Goal: Entertainment & Leisure: Consume media (video, audio)

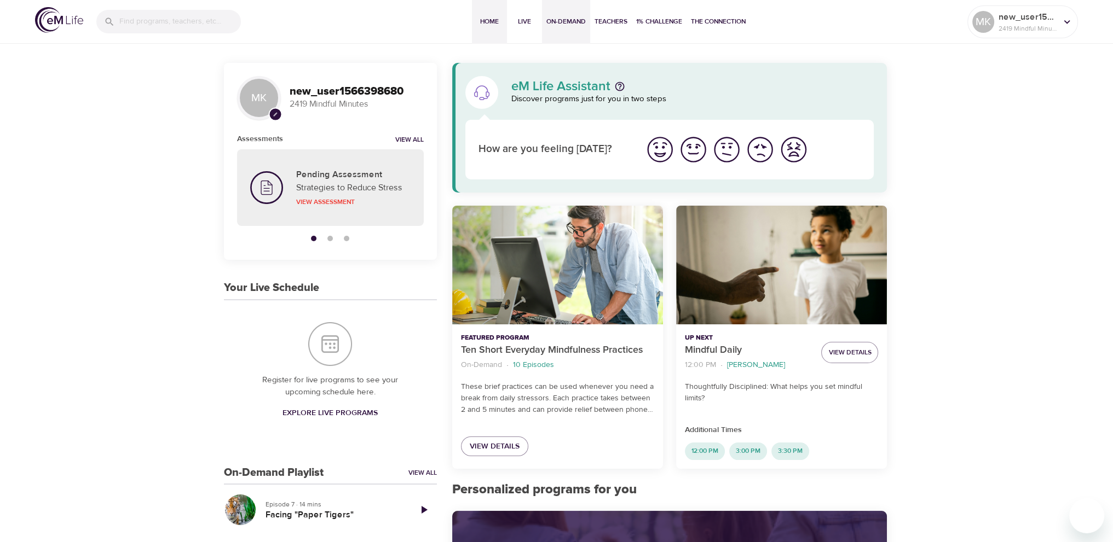
click at [563, 20] on span "On-Demand" at bounding box center [565, 21] width 39 height 11
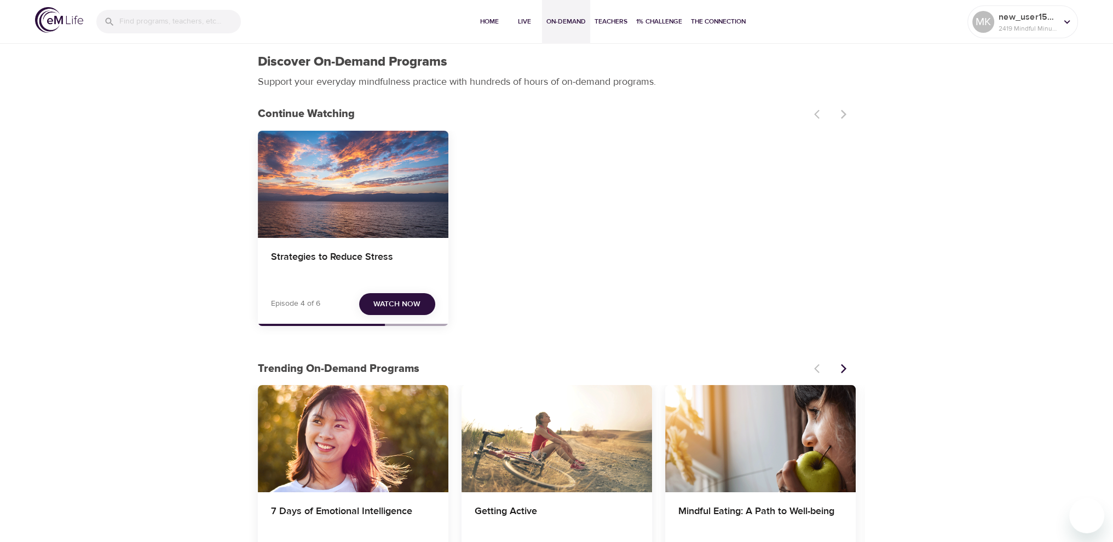
click at [393, 307] on span "Watch Now" at bounding box center [396, 305] width 47 height 14
click at [396, 304] on span "Watch Now" at bounding box center [396, 305] width 47 height 14
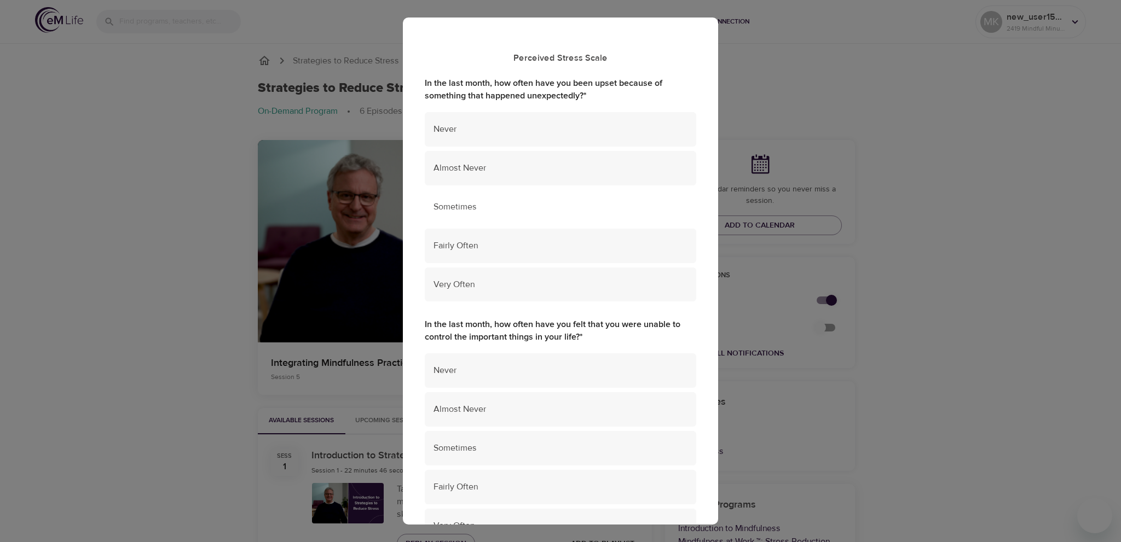
click at [508, 212] on span "Sometimes" at bounding box center [560, 207] width 254 height 13
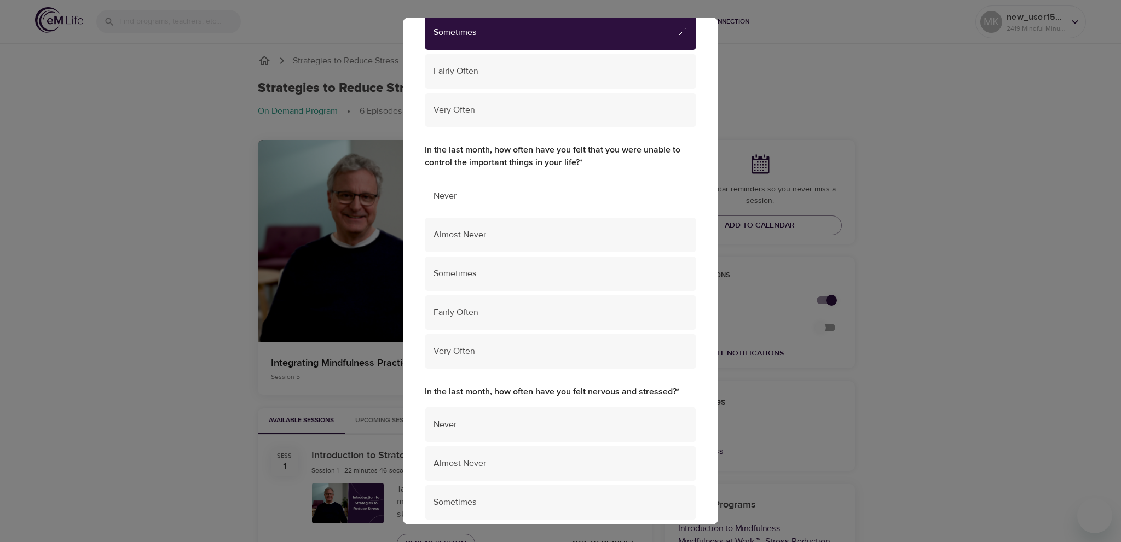
scroll to position [164, 0]
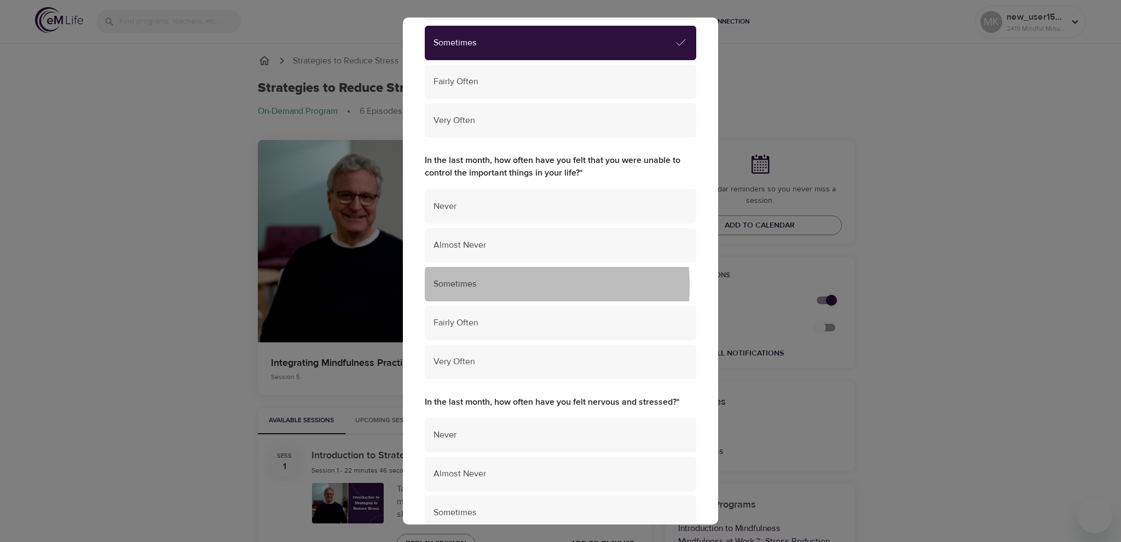
click at [486, 286] on span "Sometimes" at bounding box center [560, 284] width 254 height 13
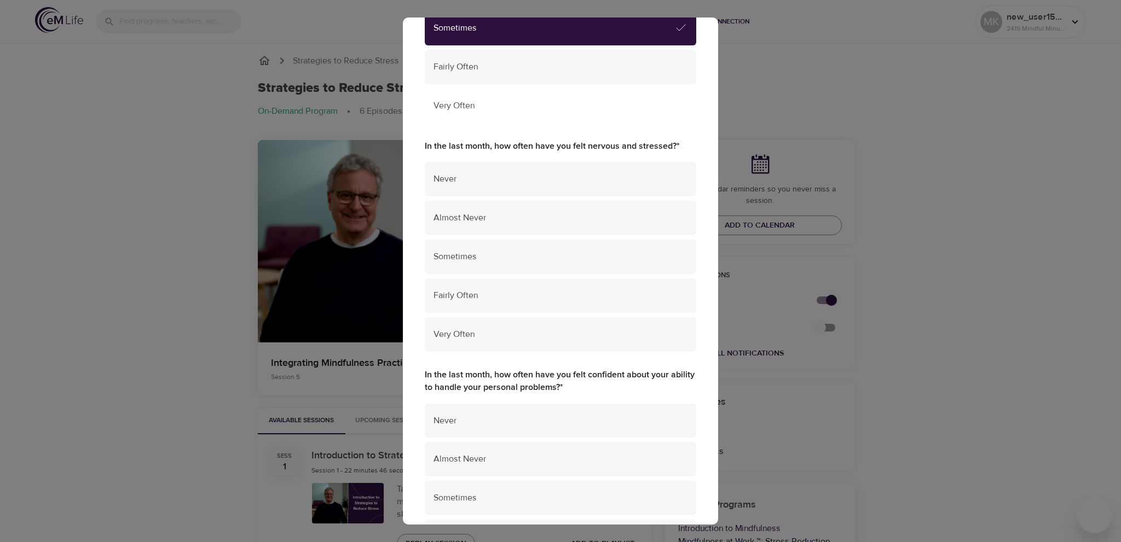
scroll to position [438, 0]
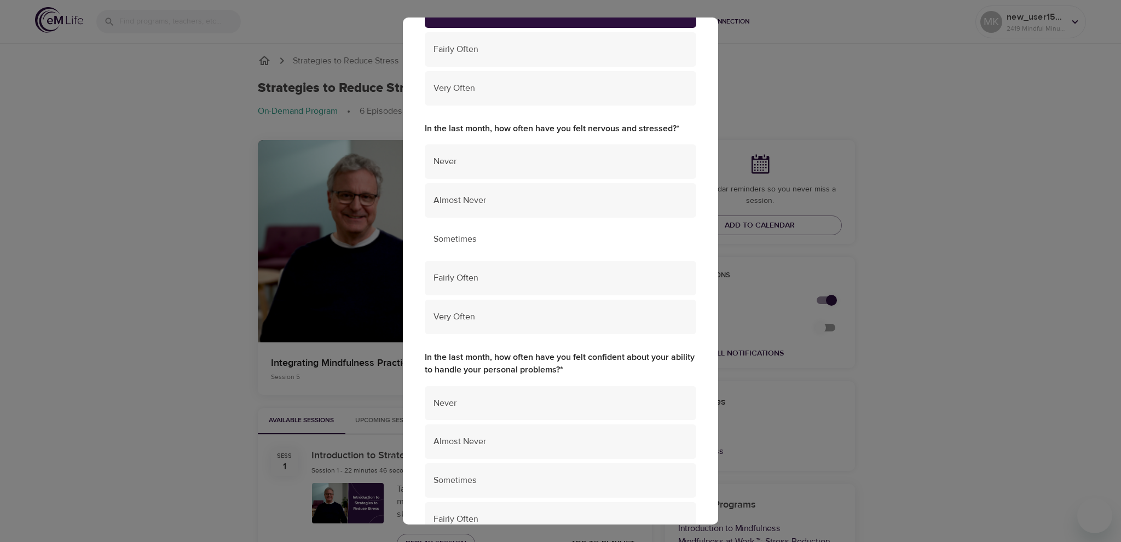
click at [480, 243] on div "Sometimes" at bounding box center [560, 239] width 271 height 34
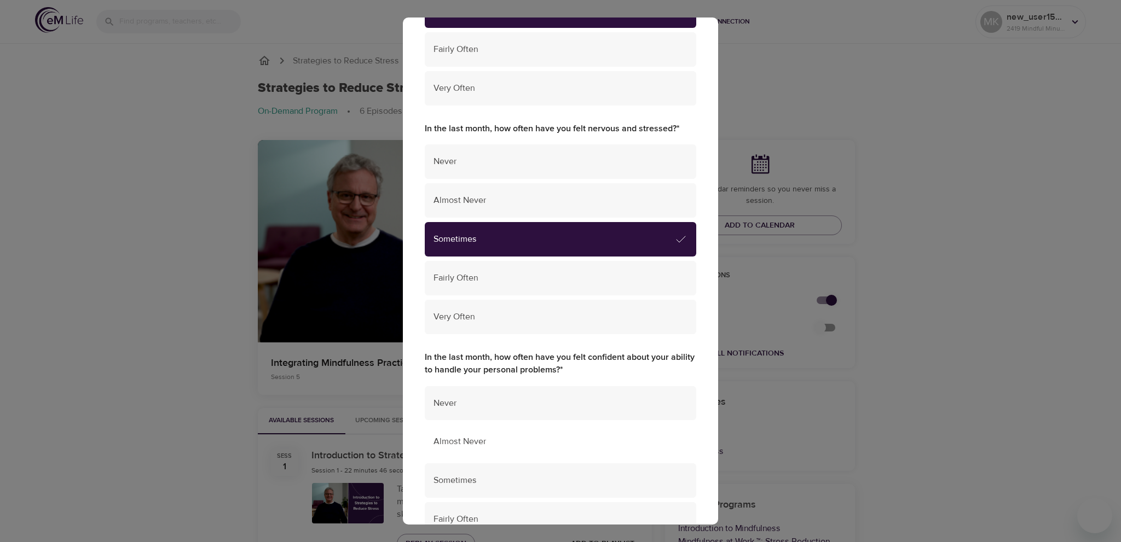
click at [467, 456] on div "Almost Never" at bounding box center [560, 442] width 271 height 34
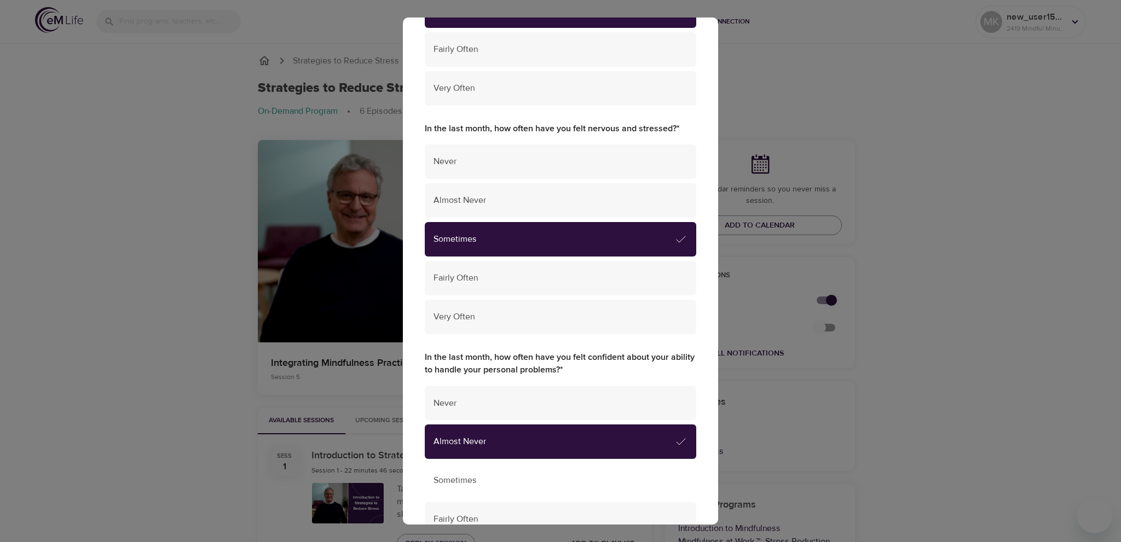
click at [470, 470] on div "Sometimes" at bounding box center [560, 481] width 271 height 34
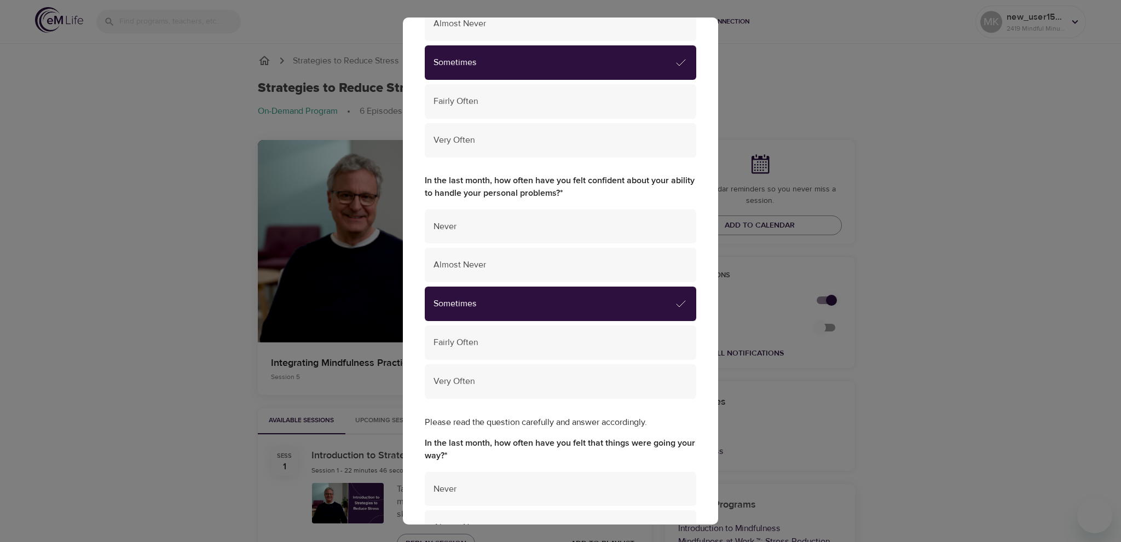
scroll to position [712, 0]
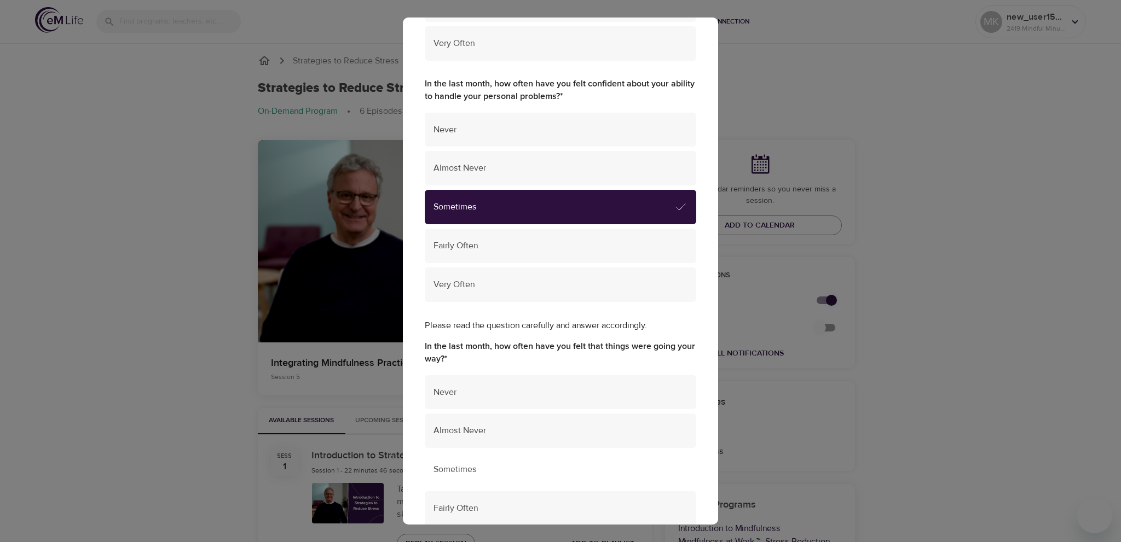
click at [483, 481] on div "Sometimes" at bounding box center [560, 470] width 271 height 34
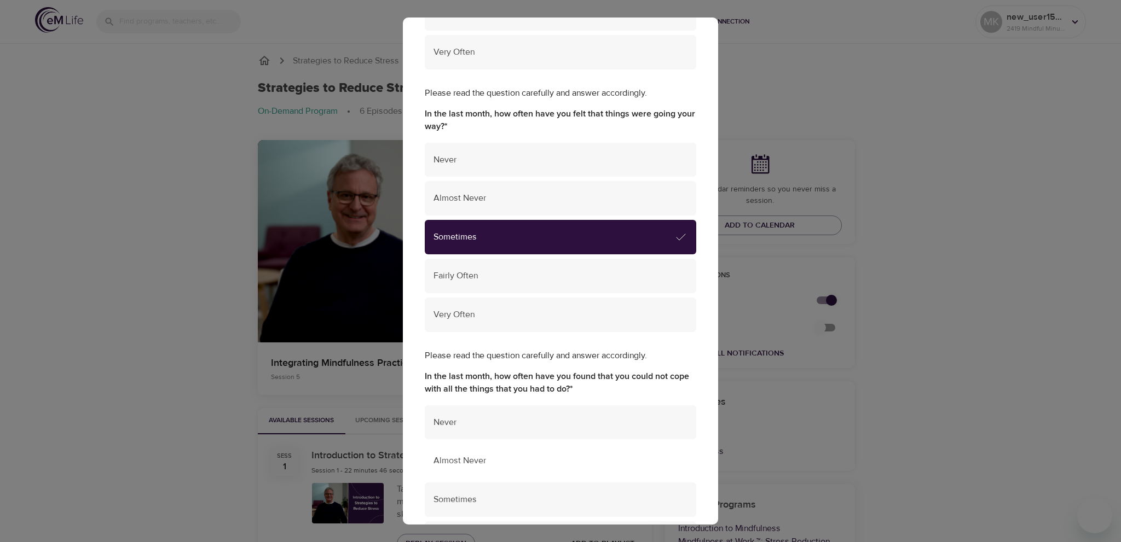
scroll to position [985, 0]
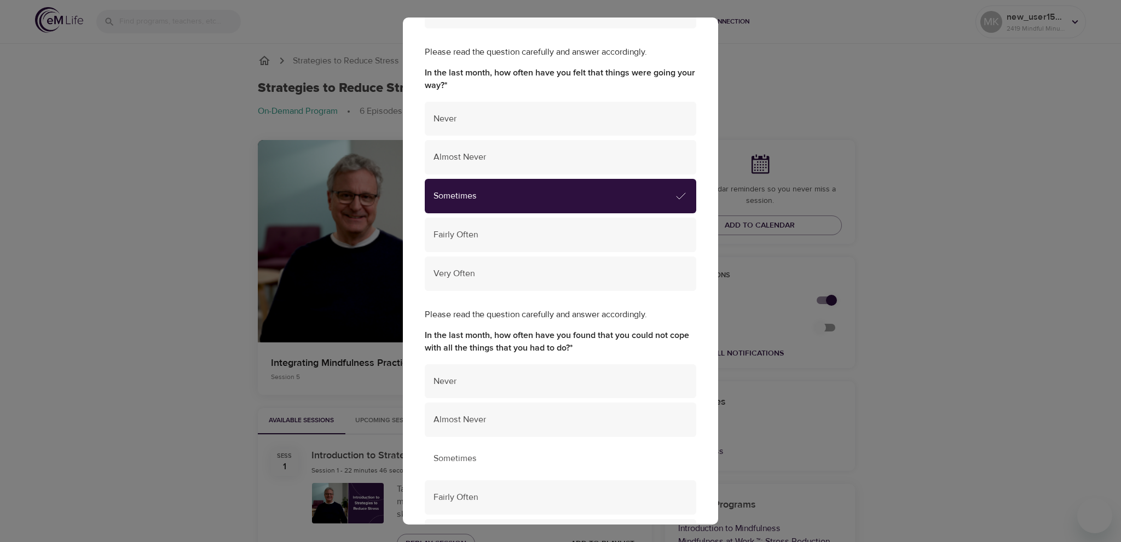
click at [479, 459] on span "Sometimes" at bounding box center [560, 459] width 254 height 13
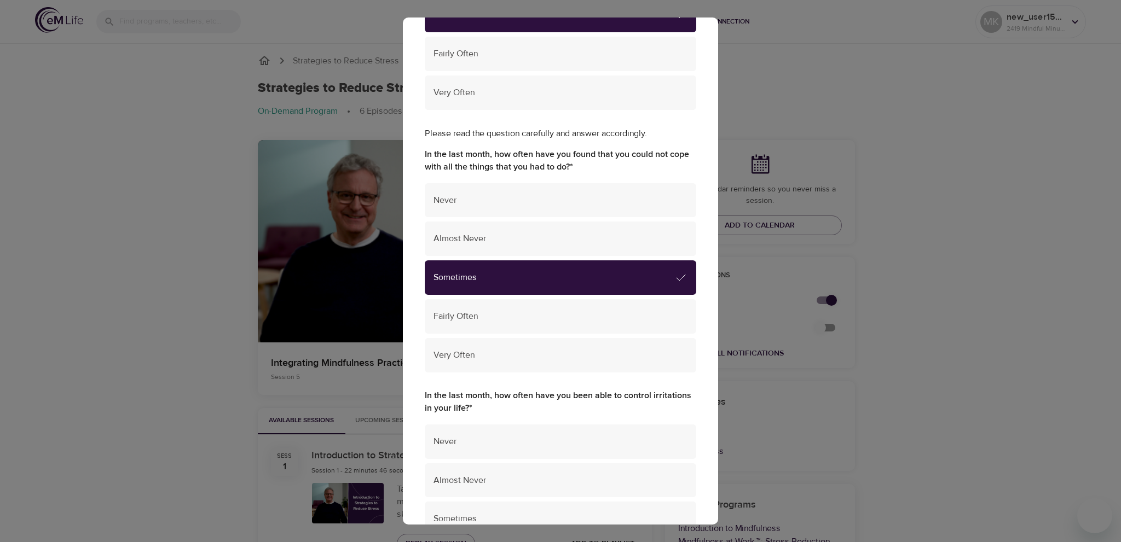
scroll to position [1259, 0]
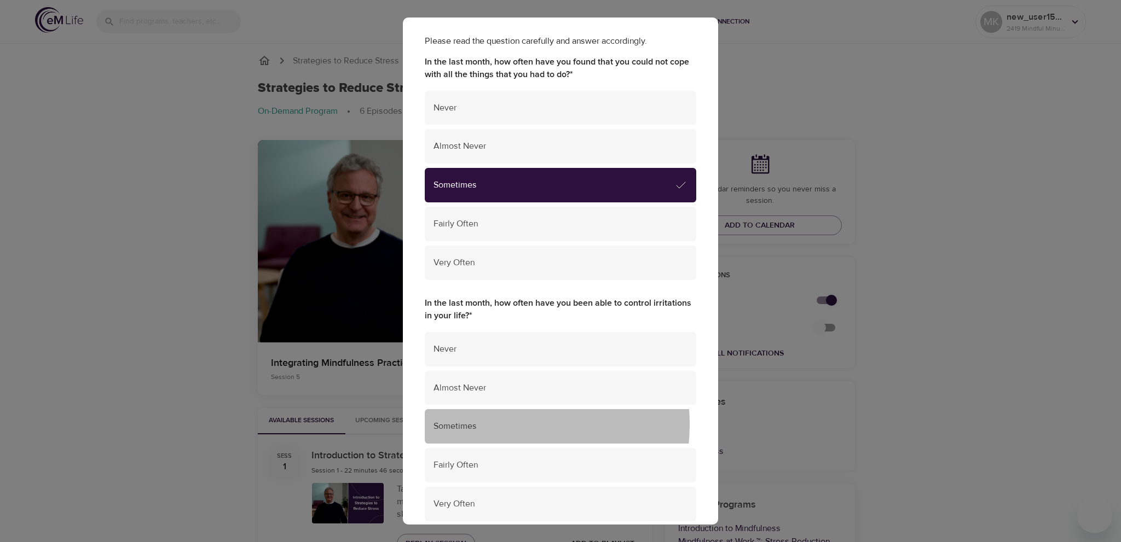
click at [484, 424] on span "Sometimes" at bounding box center [560, 426] width 254 height 13
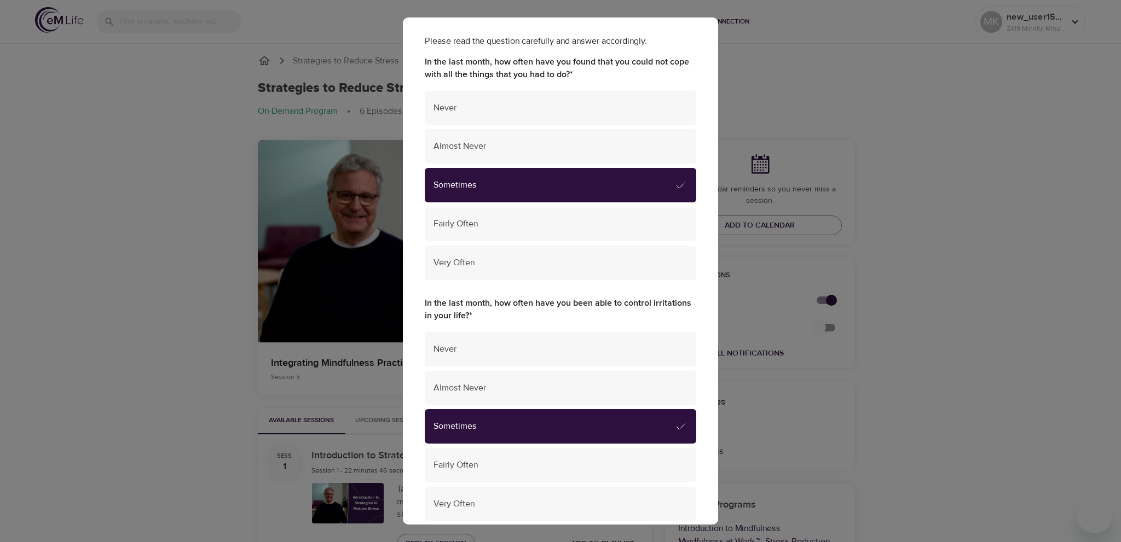
scroll to position [1642, 0]
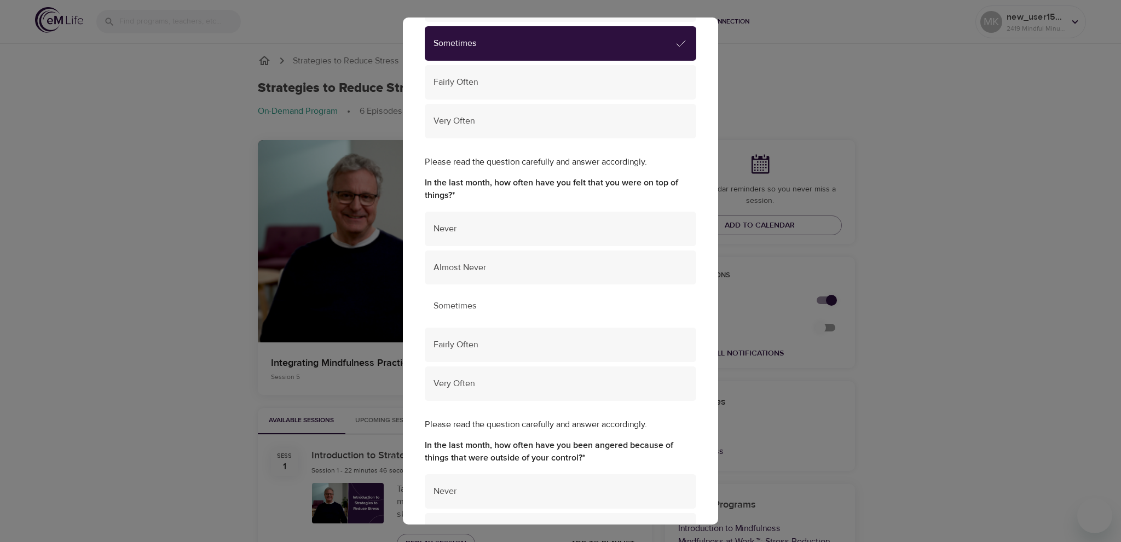
click at [483, 310] on span "Sometimes" at bounding box center [560, 306] width 254 height 13
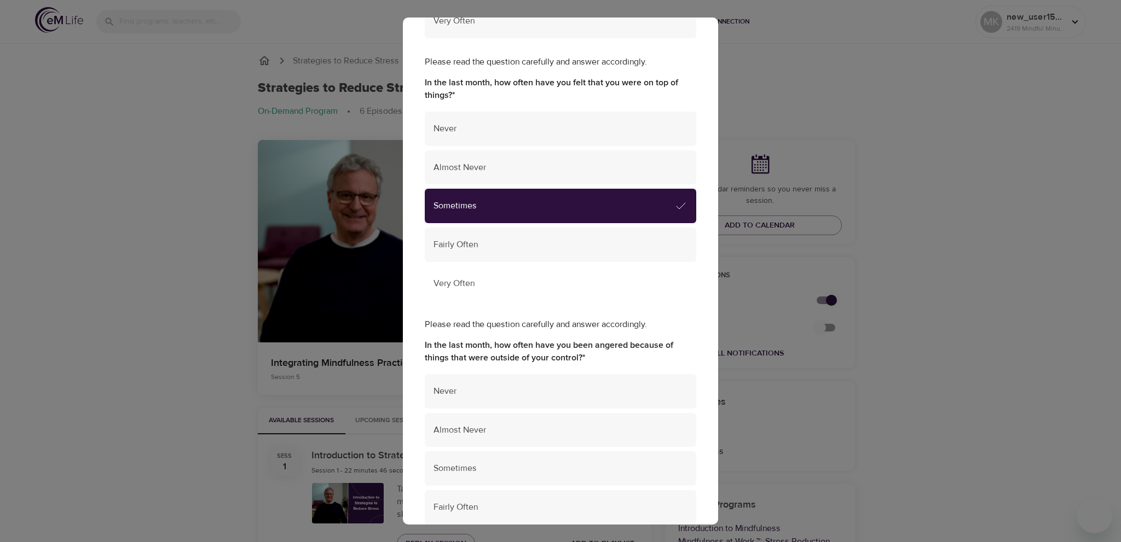
scroll to position [1916, 0]
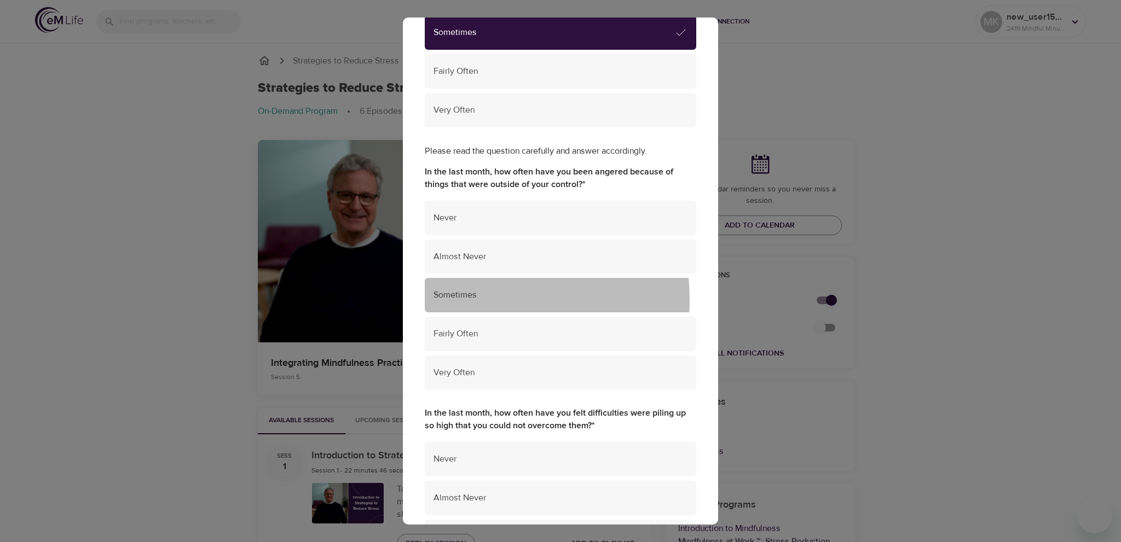
click at [471, 300] on span "Sometimes" at bounding box center [560, 295] width 254 height 13
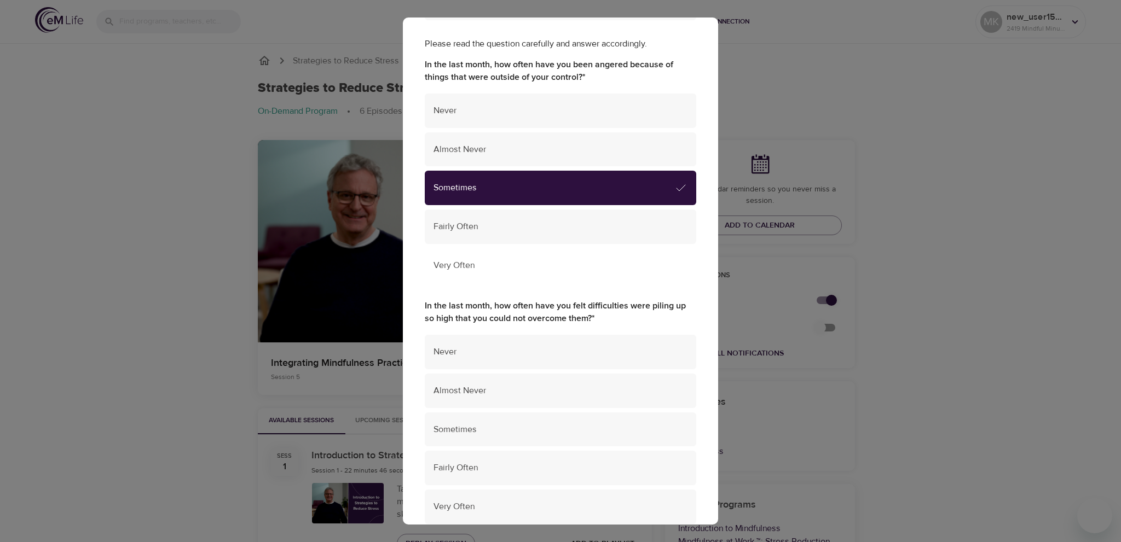
scroll to position [2087, 0]
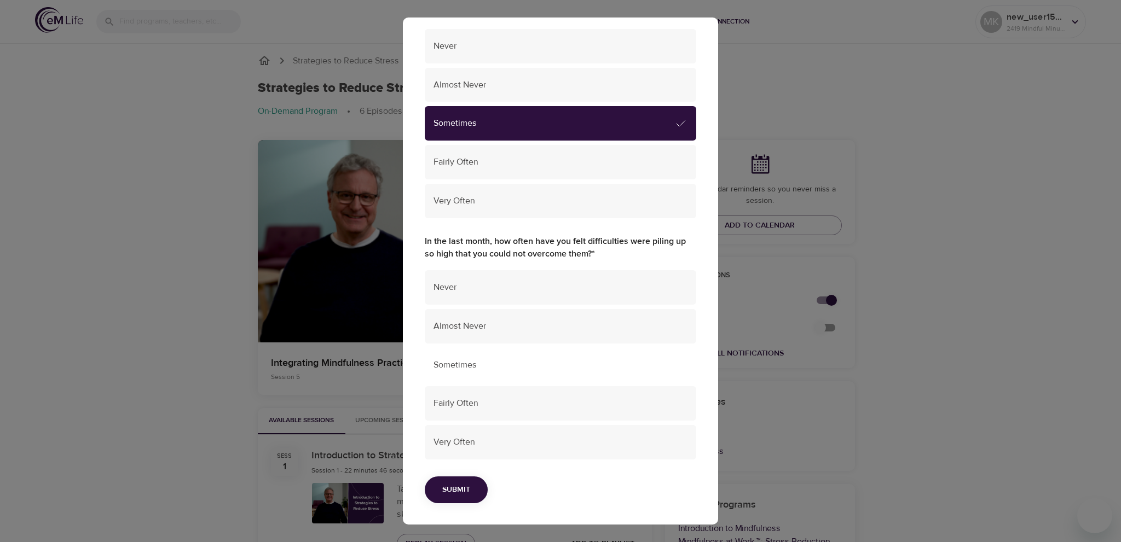
click at [470, 372] on div "Sometimes" at bounding box center [560, 365] width 271 height 34
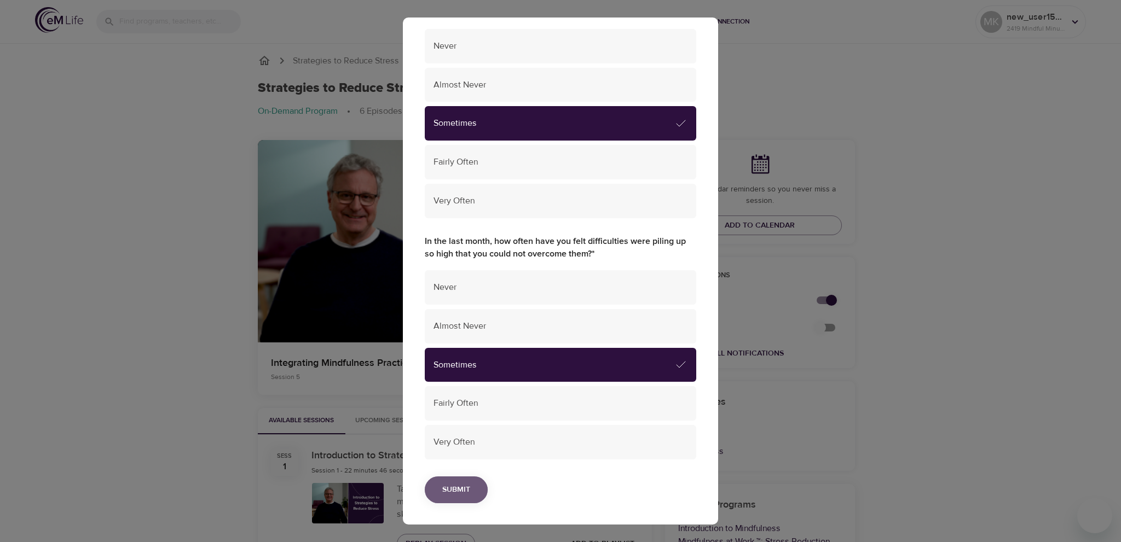
drag, startPoint x: 460, startPoint y: 487, endPoint x: 464, endPoint y: 491, distance: 6.6
click at [460, 491] on span "Submit" at bounding box center [456, 490] width 28 height 14
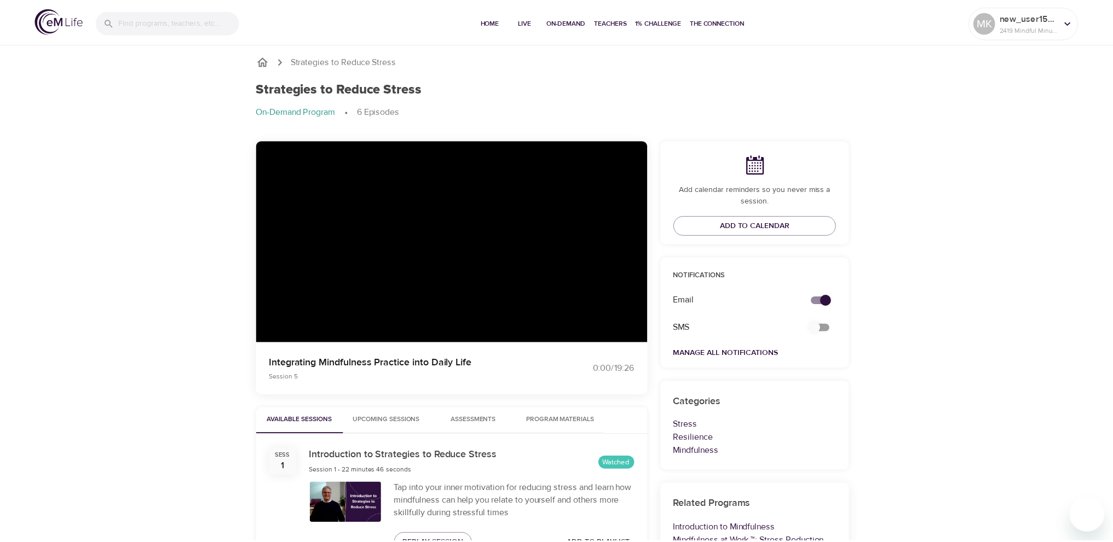
scroll to position [0, 0]
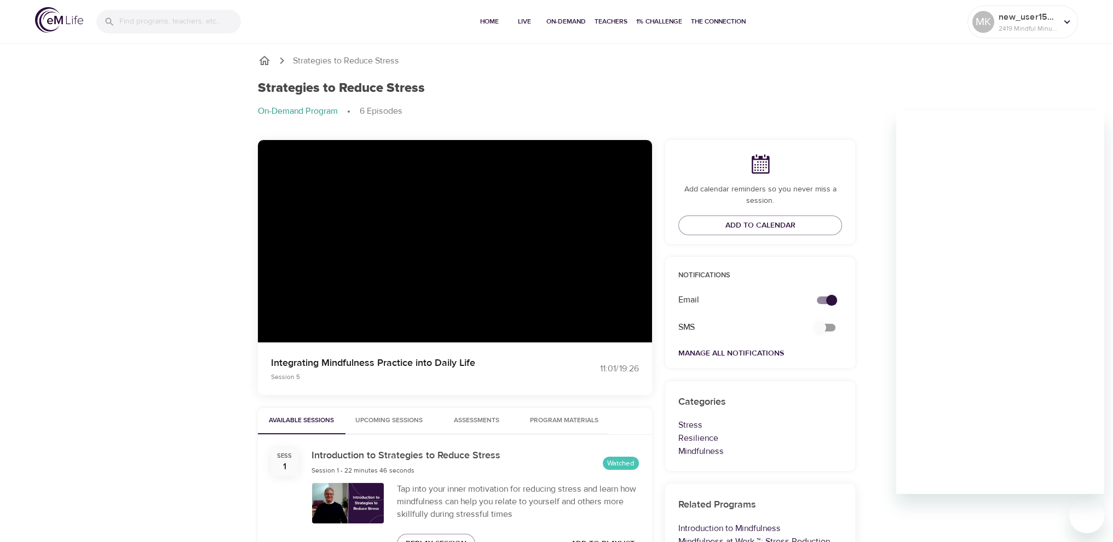
click at [602, 84] on div "Strategies to Reduce Stress" at bounding box center [557, 88] width 598 height 16
